Goal: Task Accomplishment & Management: Manage account settings

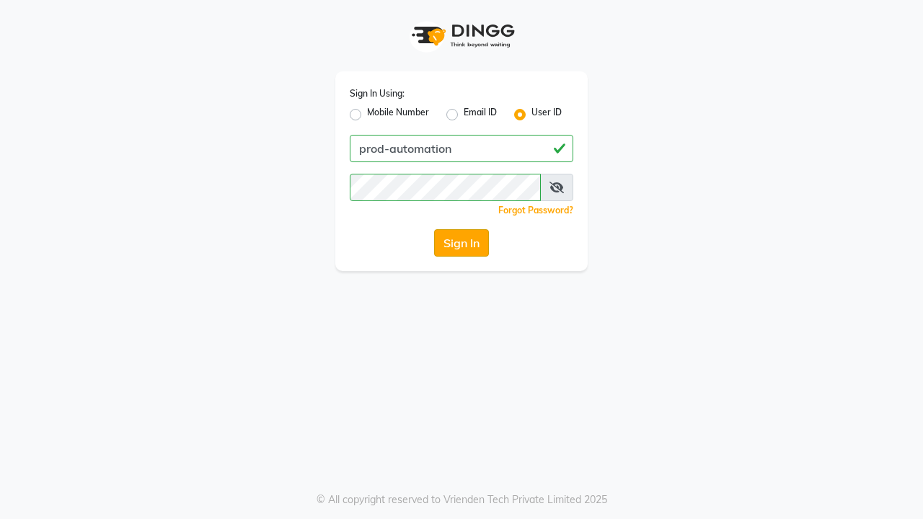
click at [462, 243] on button "Sign In" at bounding box center [461, 242] width 55 height 27
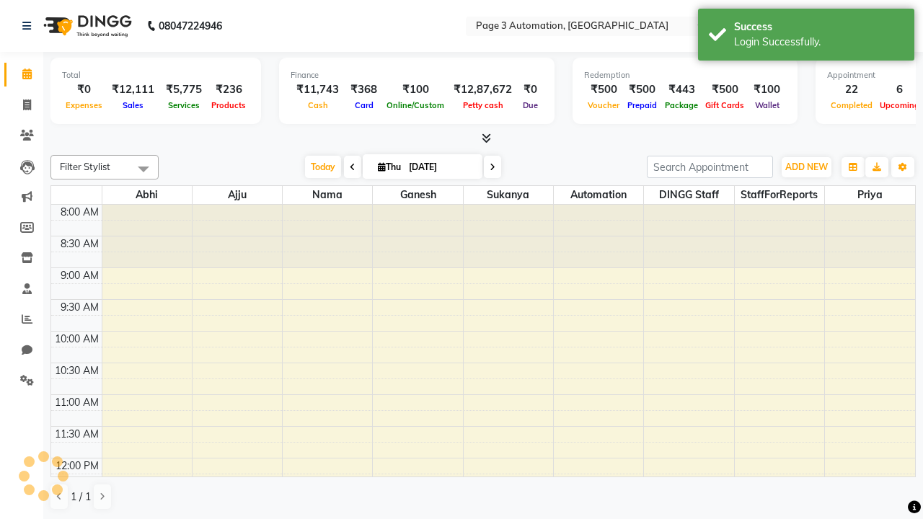
select select "en"
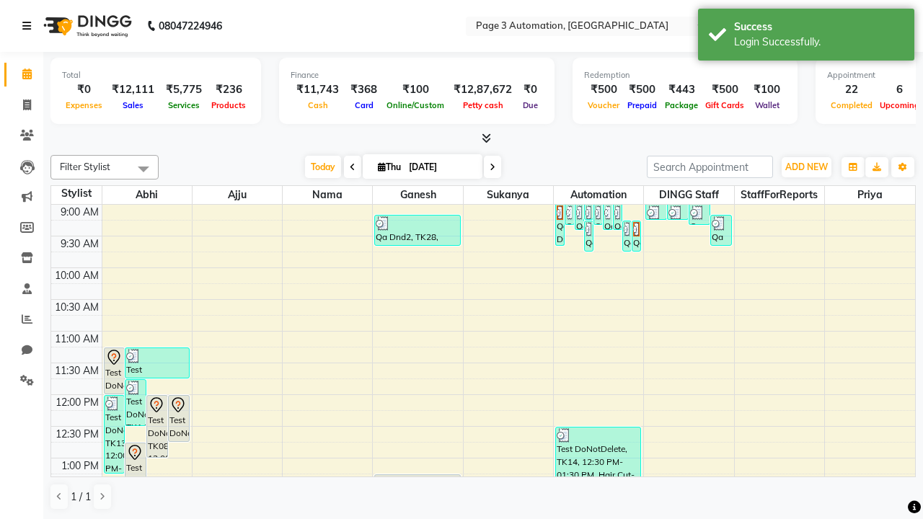
click at [30, 26] on icon at bounding box center [26, 26] width 9 height 10
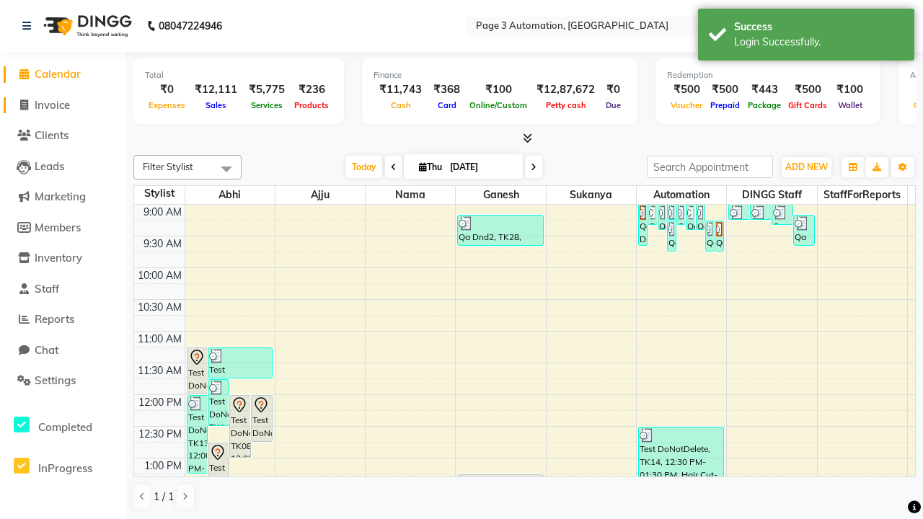
click at [63, 105] on span "Invoice" at bounding box center [52, 105] width 35 height 14
select select "2774"
select select "service"
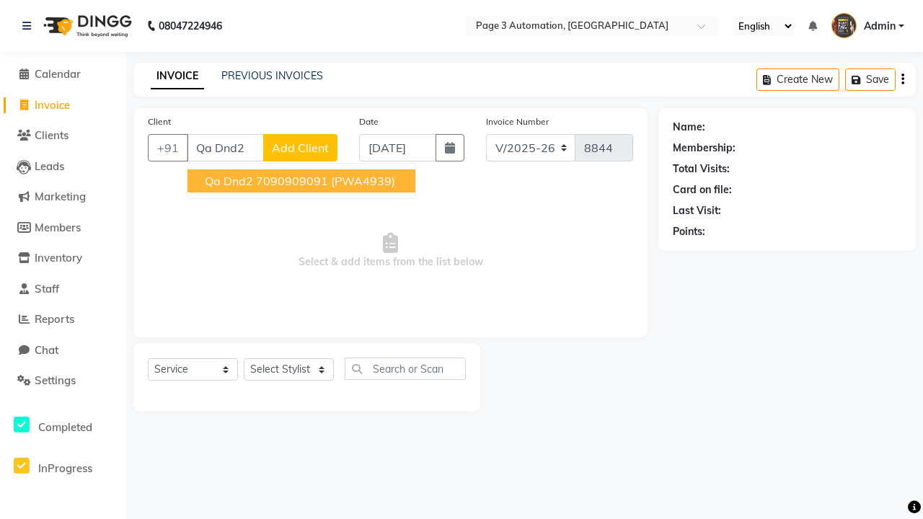
click at [303, 181] on ngb-highlight "7090909091" at bounding box center [292, 181] width 72 height 14
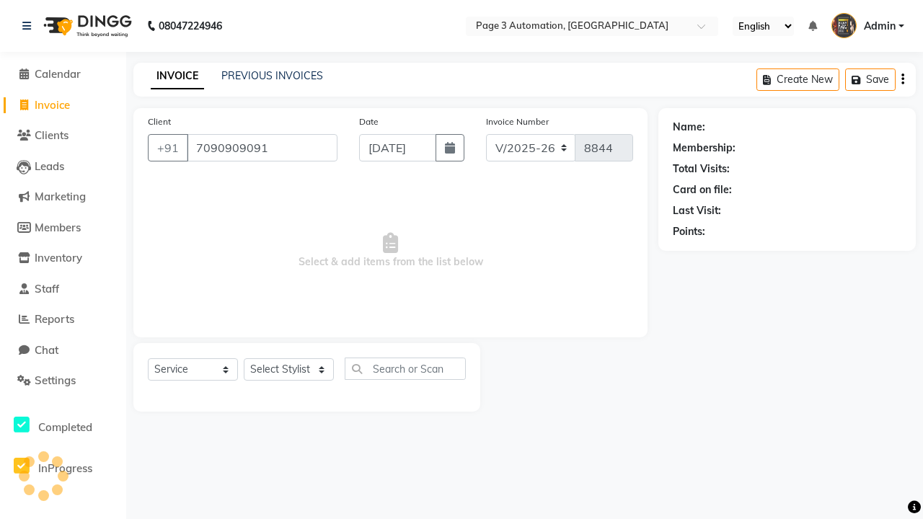
type input "7090909091"
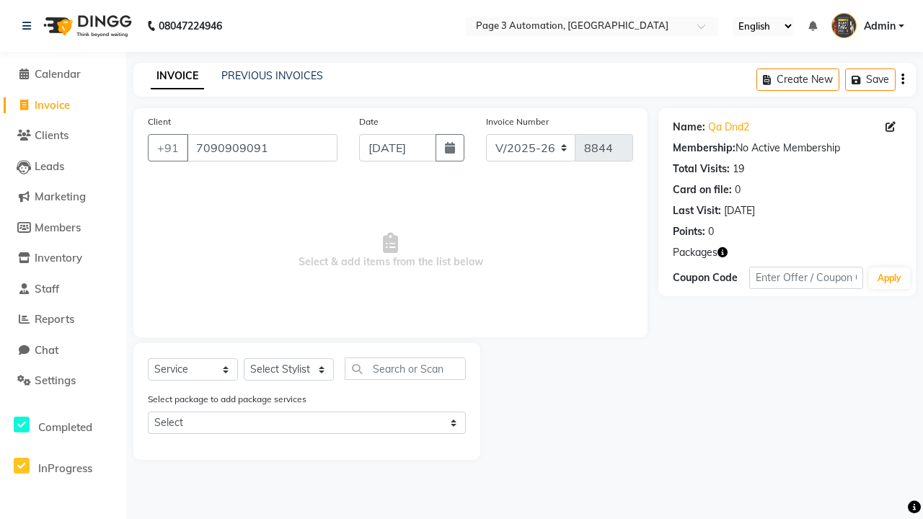
select select "71572"
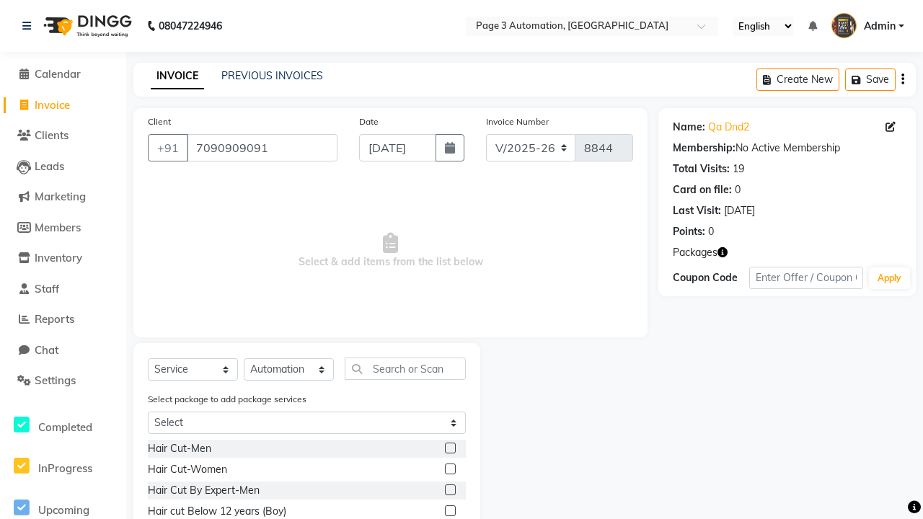
click at [449, 511] on label at bounding box center [450, 511] width 11 height 11
click at [449, 511] on input "checkbox" at bounding box center [449, 511] width 9 height 9
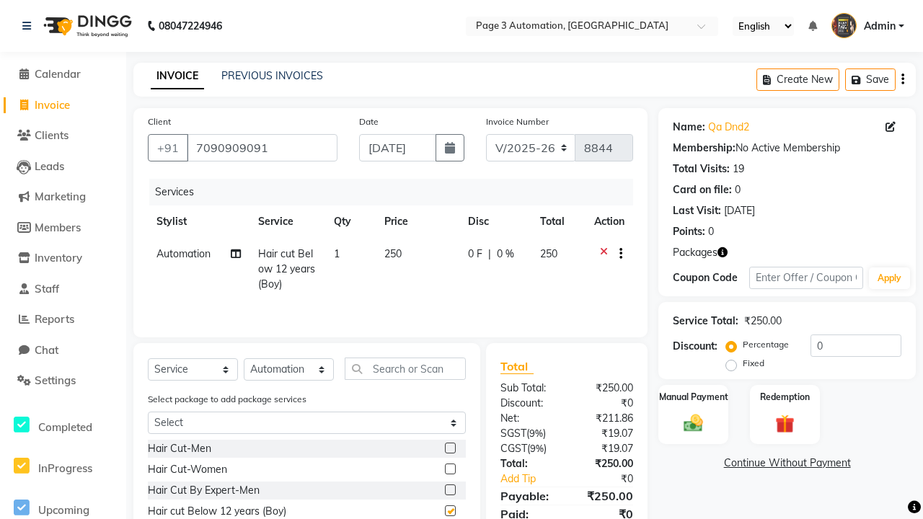
checkbox input "false"
click at [618, 254] on button "button" at bounding box center [618, 254] width 9 height 15
click at [625, 224] on label "Cross Sale" at bounding box center [624, 224] width 56 height 14
click at [606, 224] on input "Cross Sale" at bounding box center [600, 221] width 9 height 9
radio input "true"
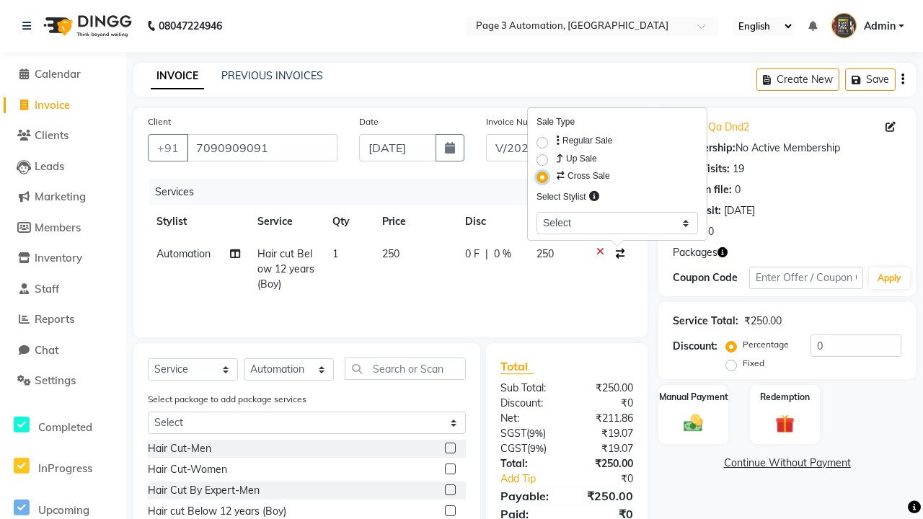
select select "71342"
click at [693, 397] on label "Manual Payment" at bounding box center [694, 396] width 72 height 14
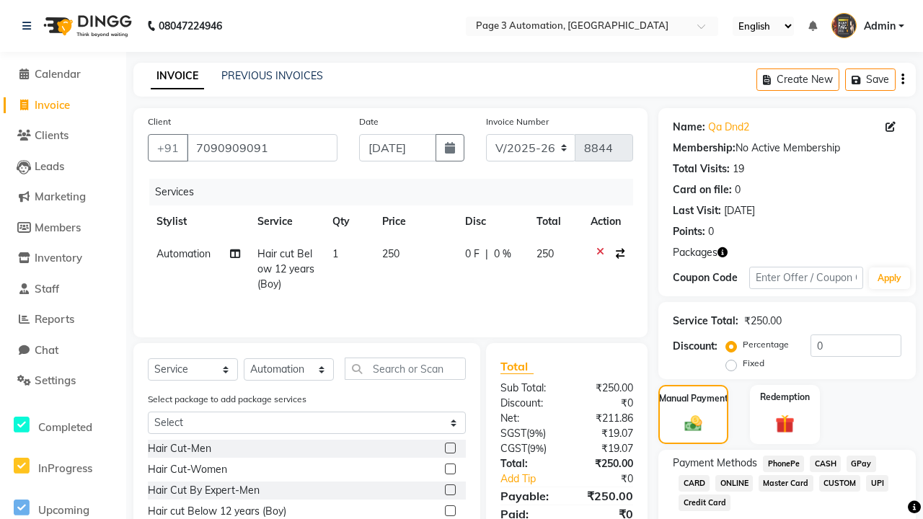
click at [825, 464] on span "CASH" at bounding box center [825, 464] width 31 height 17
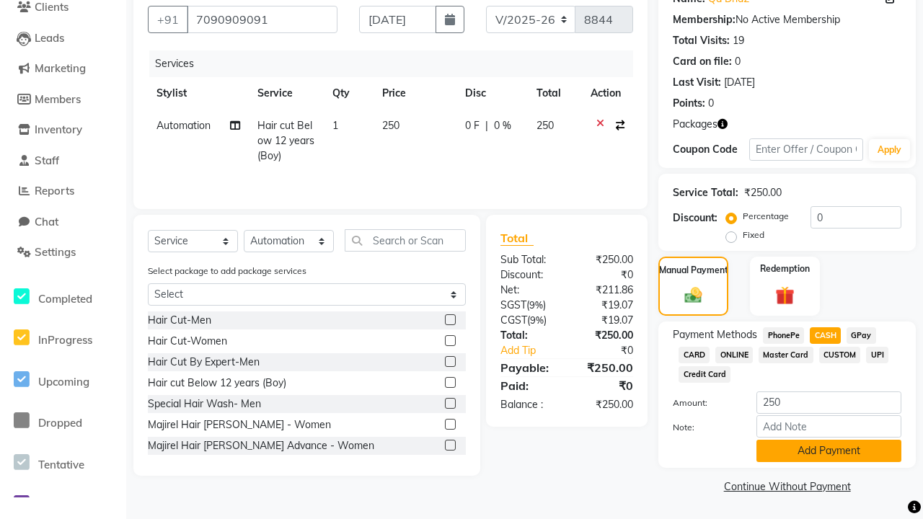
click at [829, 451] on button "Add Payment" at bounding box center [829, 451] width 145 height 22
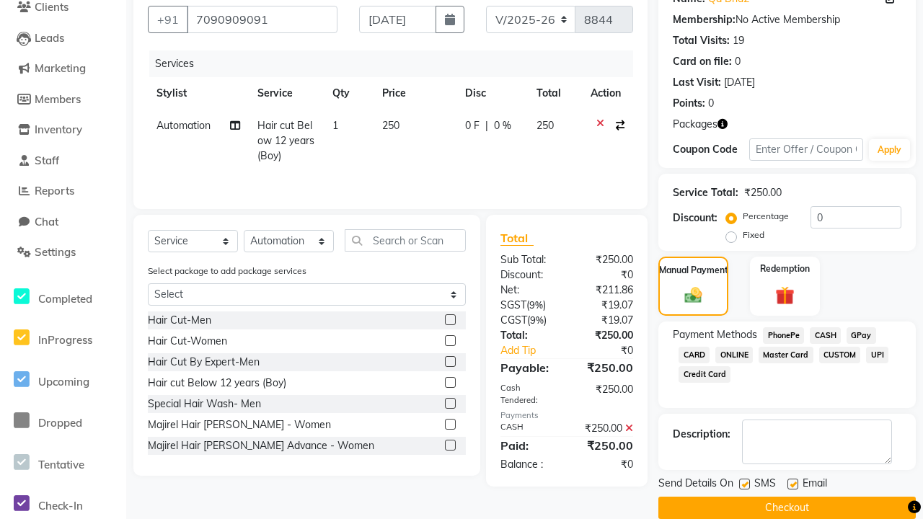
click at [744, 484] on label at bounding box center [744, 484] width 11 height 11
click at [744, 484] on input "checkbox" at bounding box center [743, 484] width 9 height 9
checkbox input "false"
click at [793, 484] on label at bounding box center [793, 484] width 11 height 11
click at [793, 484] on input "checkbox" at bounding box center [792, 484] width 9 height 9
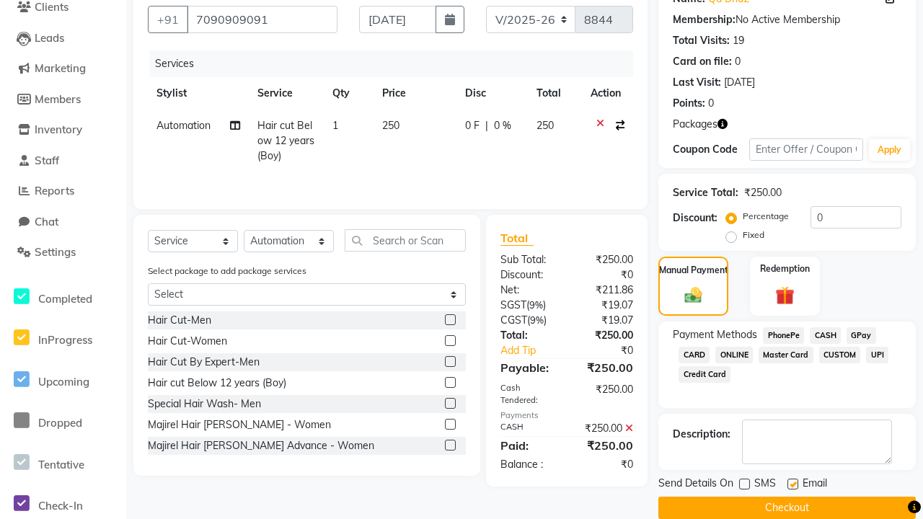
checkbox input "false"
click at [787, 508] on button "Checkout" at bounding box center [786, 508] width 257 height 22
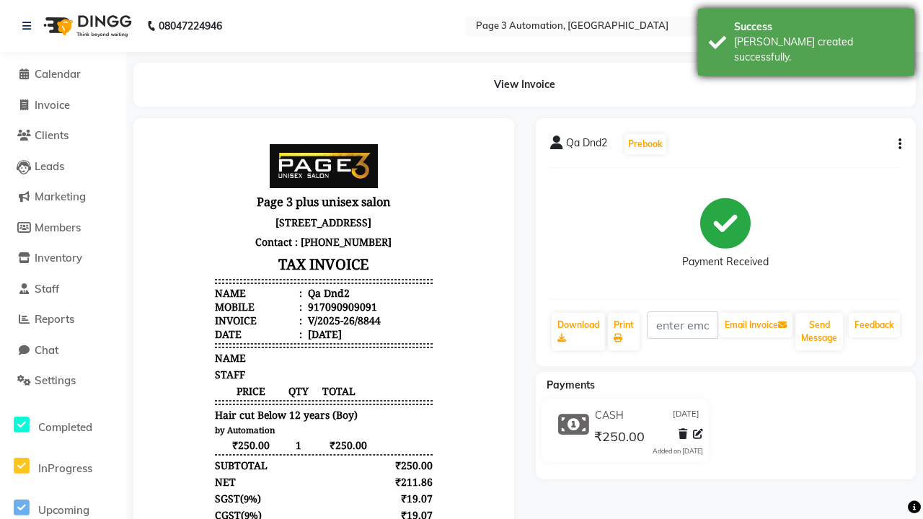
click at [806, 37] on div "Bill created successfully." at bounding box center [818, 50] width 169 height 30
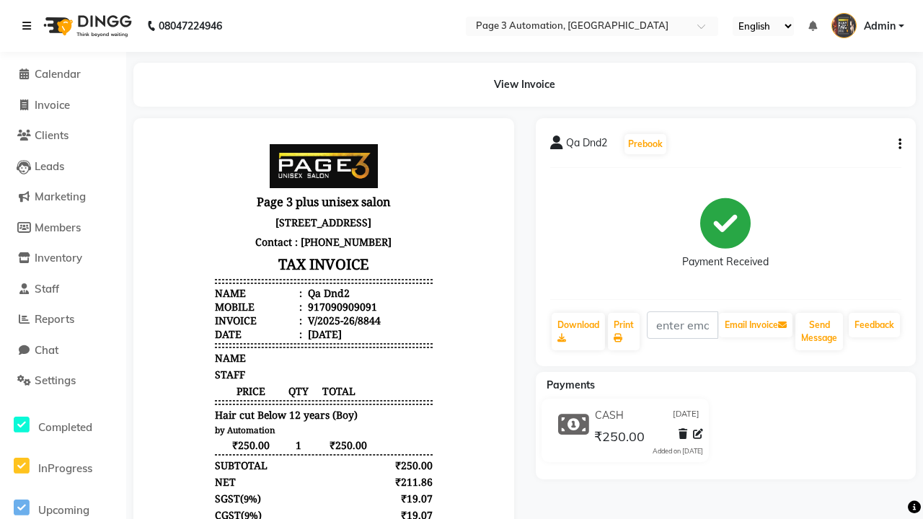
click at [30, 26] on icon at bounding box center [26, 26] width 9 height 10
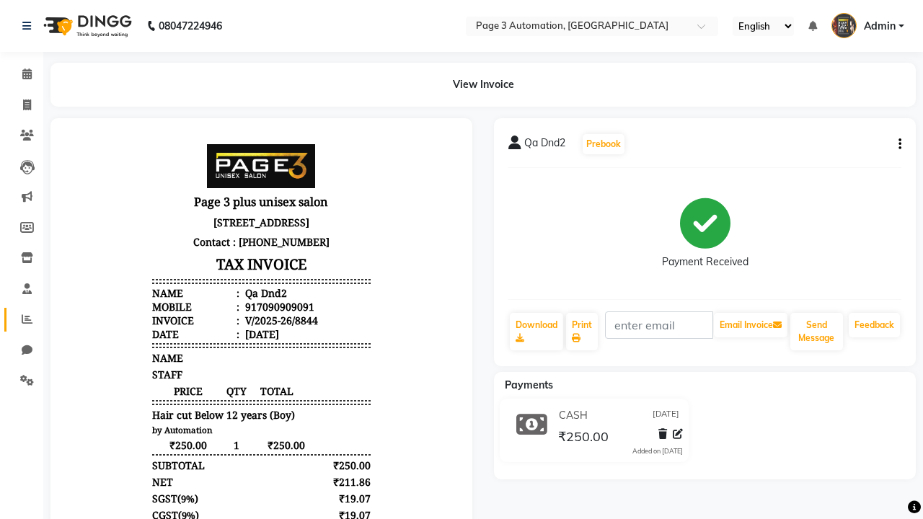
click at [22, 320] on icon at bounding box center [27, 319] width 11 height 11
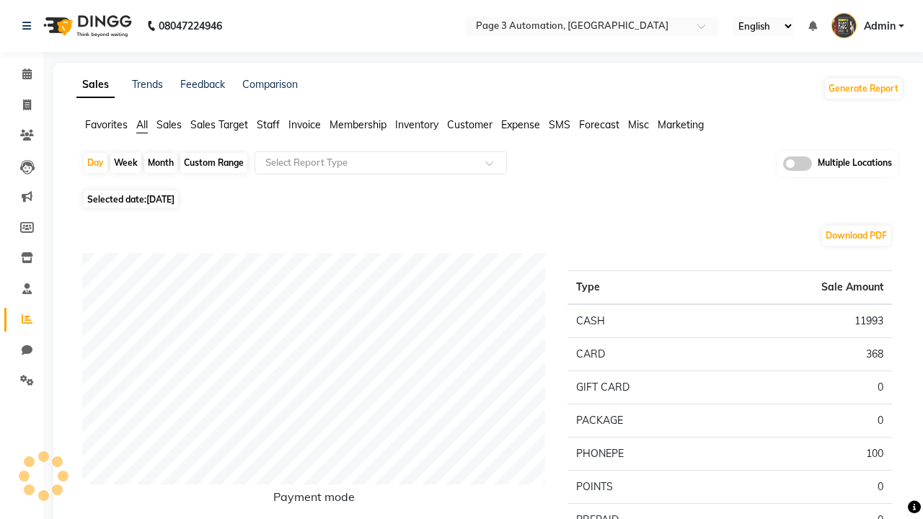
type input "Cross Sell / Up sell Report"
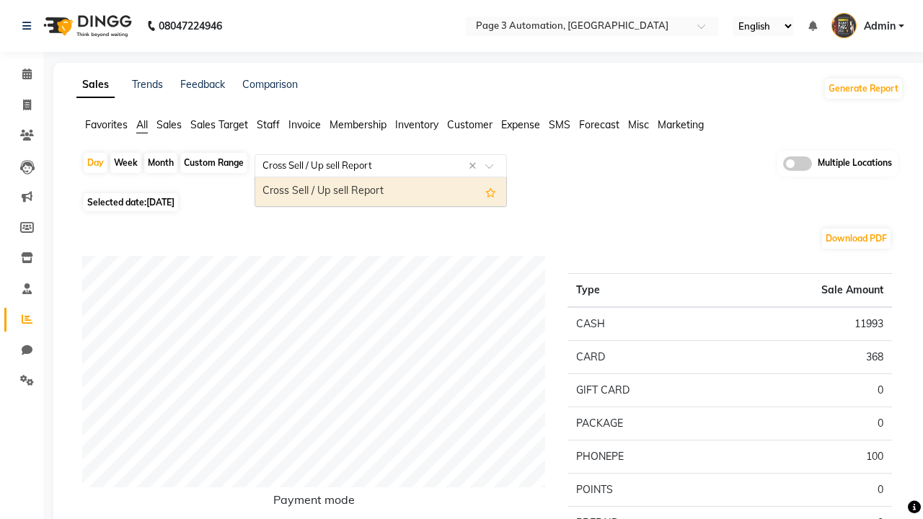
click at [381, 192] on div "Cross Sell / Up sell Report" at bounding box center [380, 191] width 251 height 29
select select "full_report"
select select "csv"
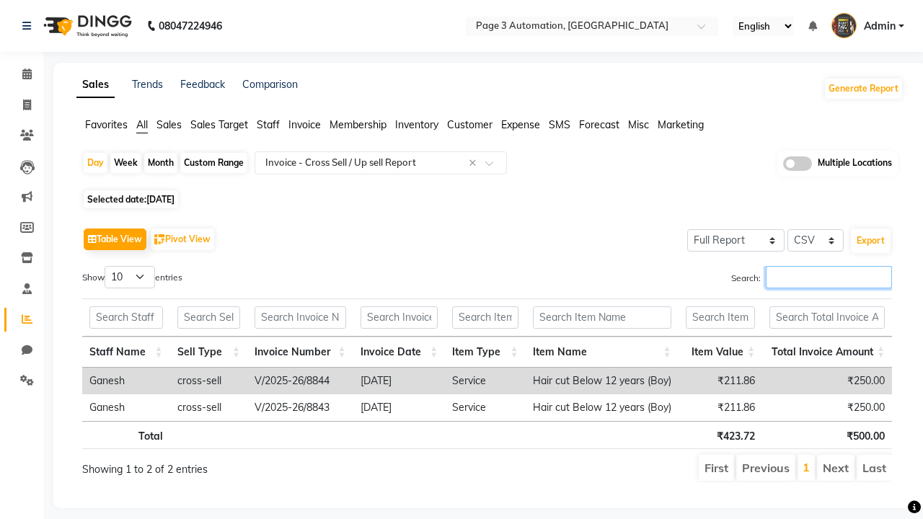
type input "V/2025-26/8844"
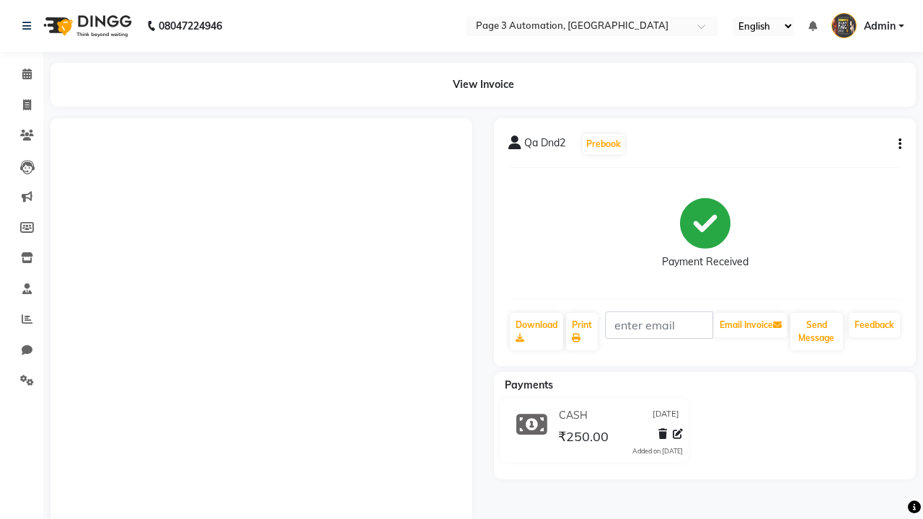
click at [897, 144] on button "button" at bounding box center [897, 144] width 9 height 15
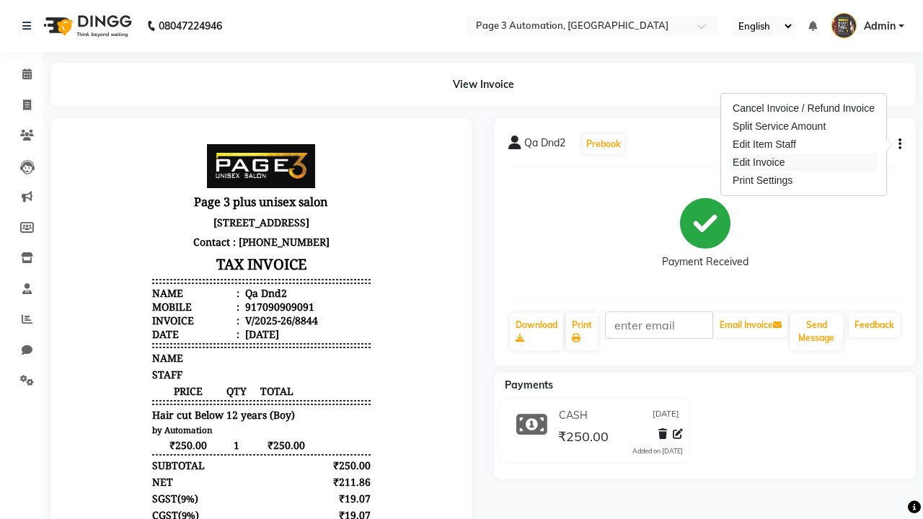
click at [803, 162] on div "Edit Invoice" at bounding box center [804, 163] width 148 height 18
select select "service"
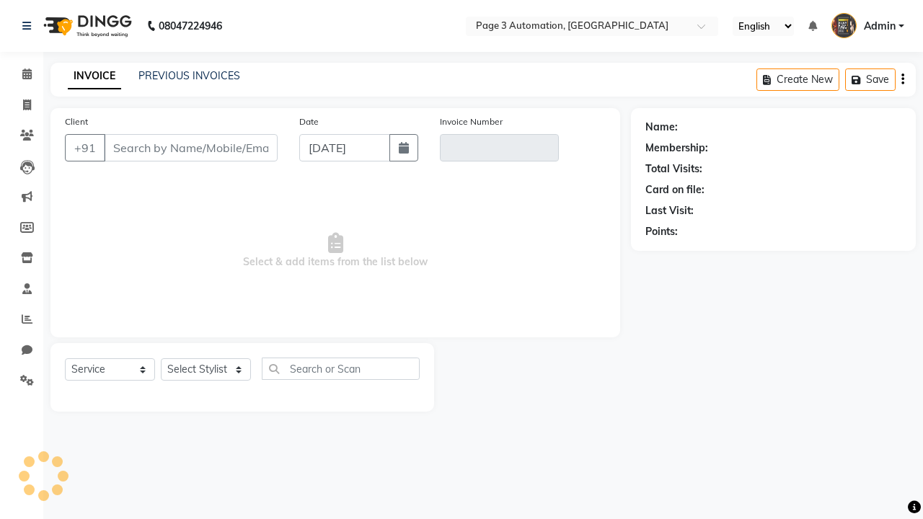
select select "service"
type input "7090909091"
type input "V/2025-26/8844"
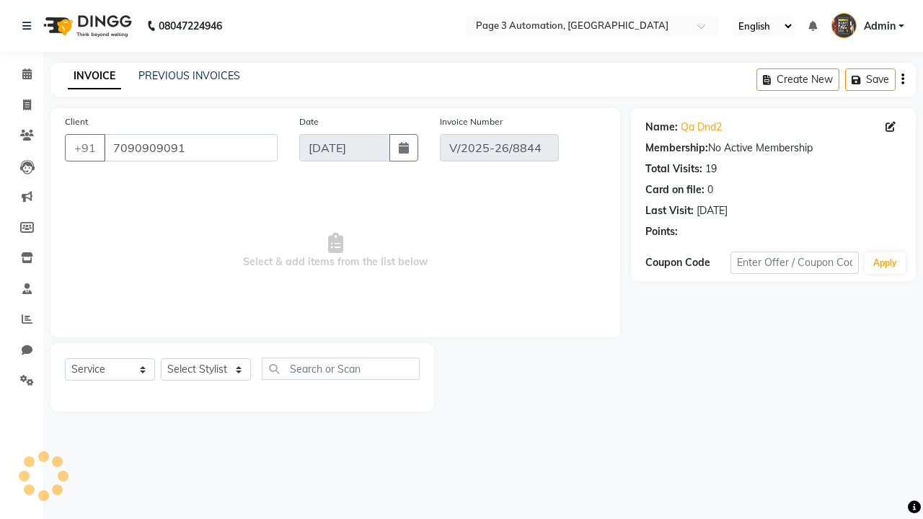
click at [868, 26] on span "Admin" at bounding box center [880, 26] width 32 height 15
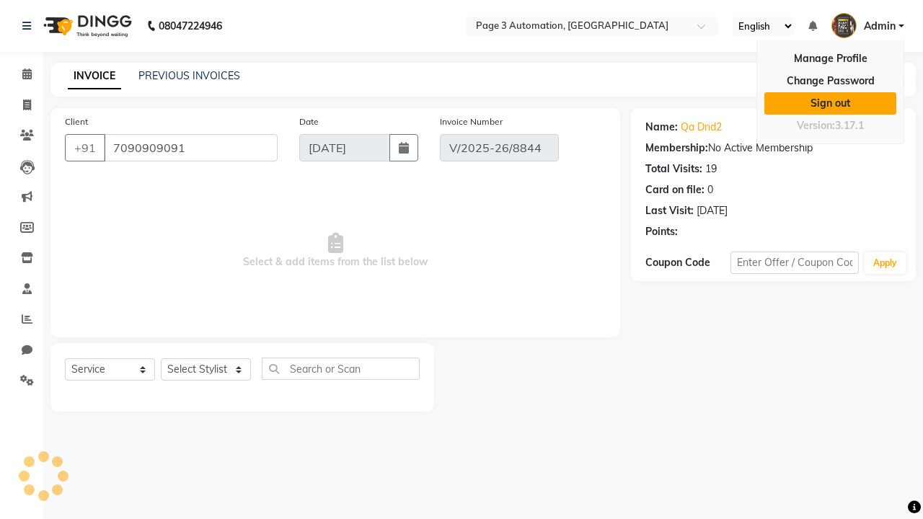
click at [830, 103] on link "Sign out" at bounding box center [831, 103] width 132 height 22
